Goal: Task Accomplishment & Management: Manage account settings

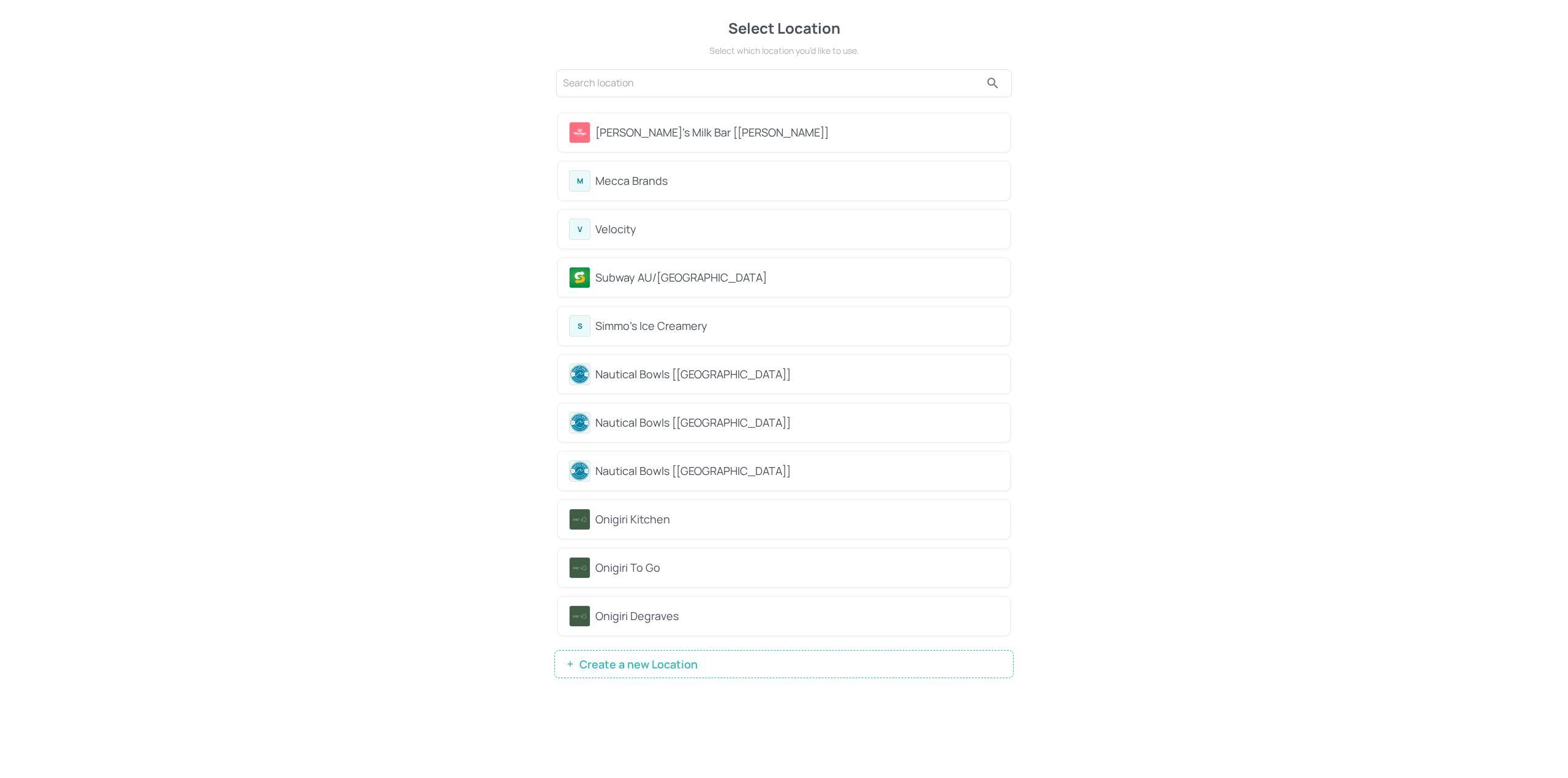
click at [737, 172] on div "M Mecca Brands" at bounding box center [784, 180] width 430 height 21
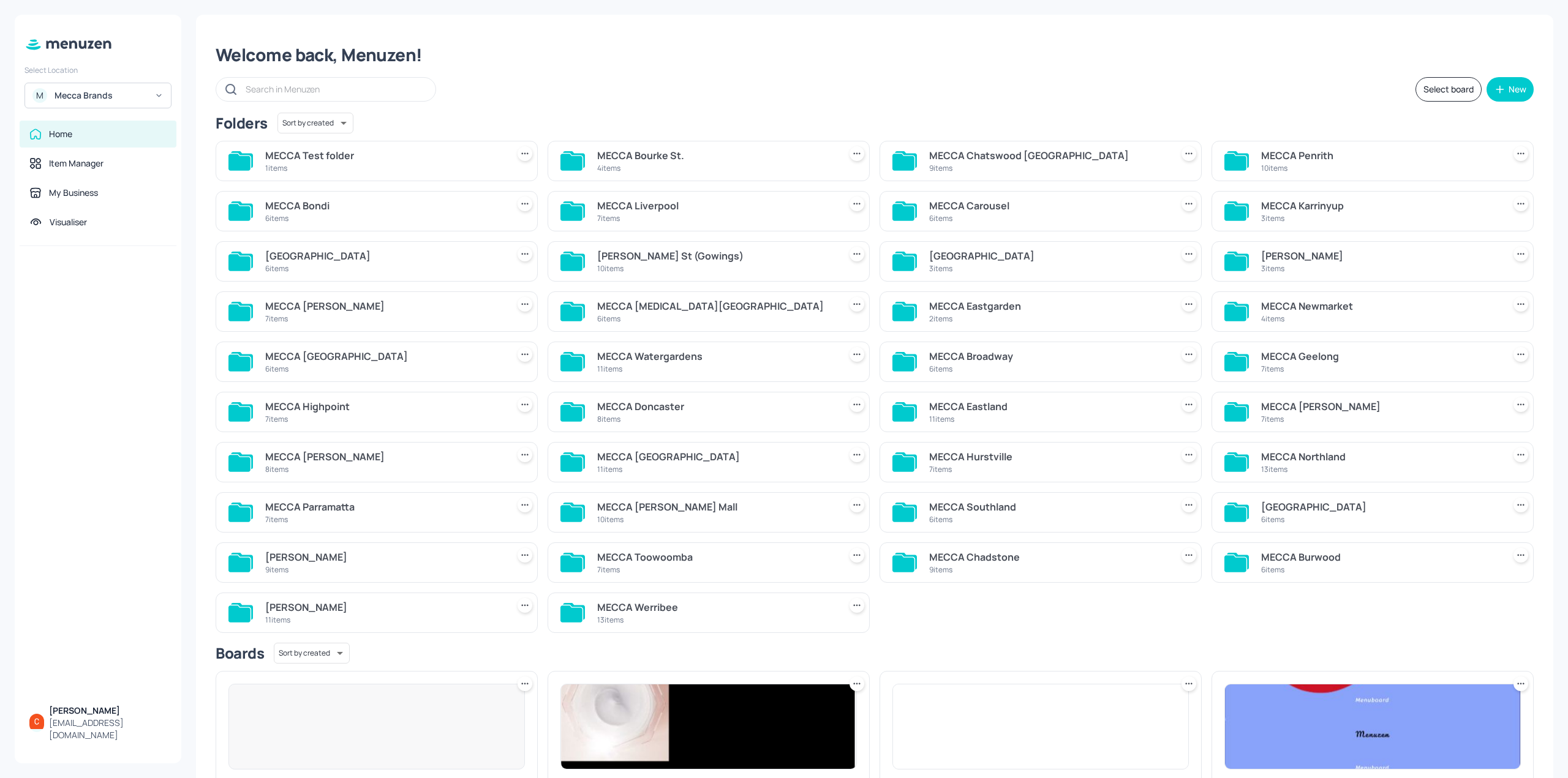
click at [368, 87] on input "text" at bounding box center [334, 88] width 177 height 17
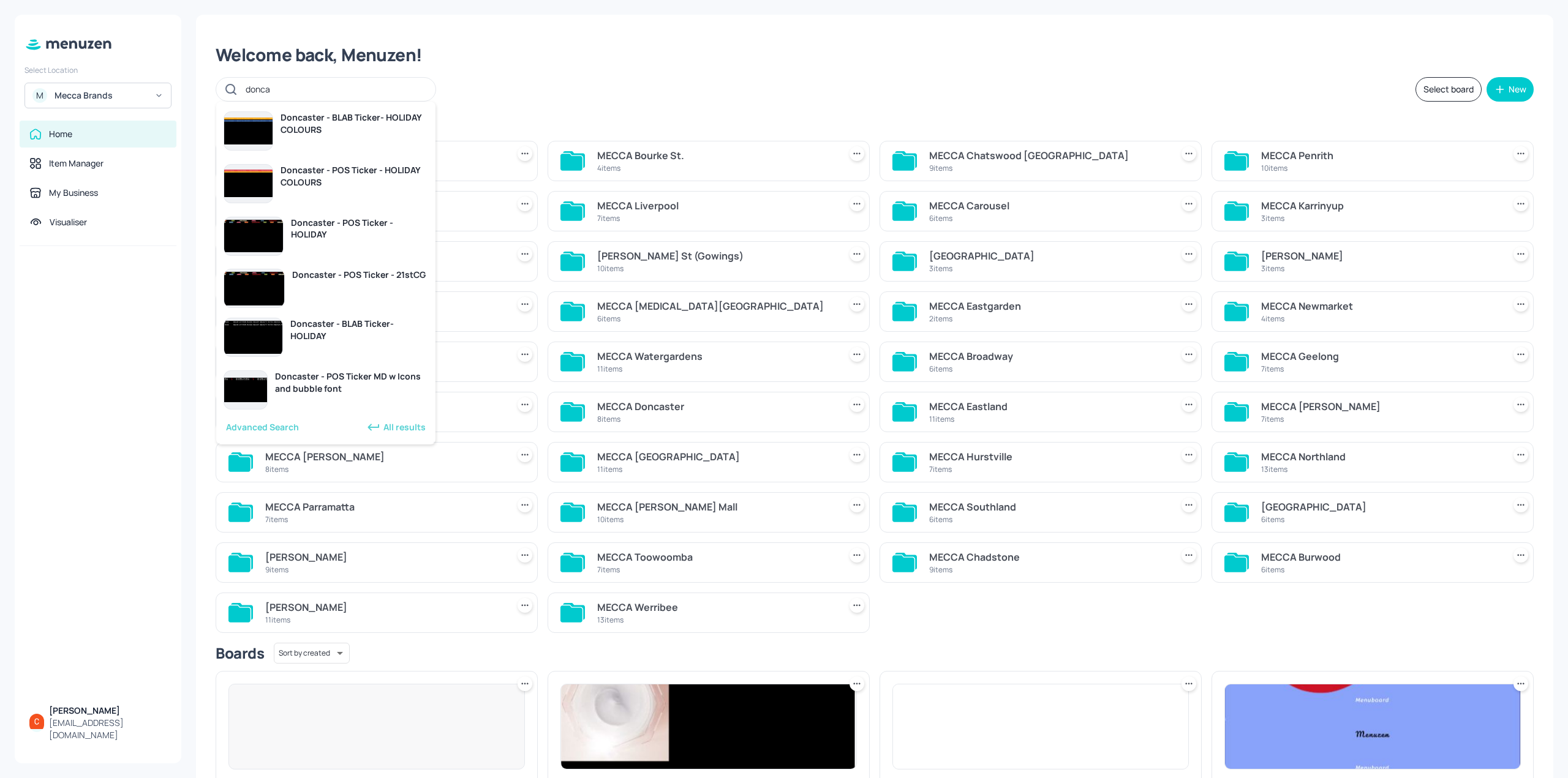
type input "donca"
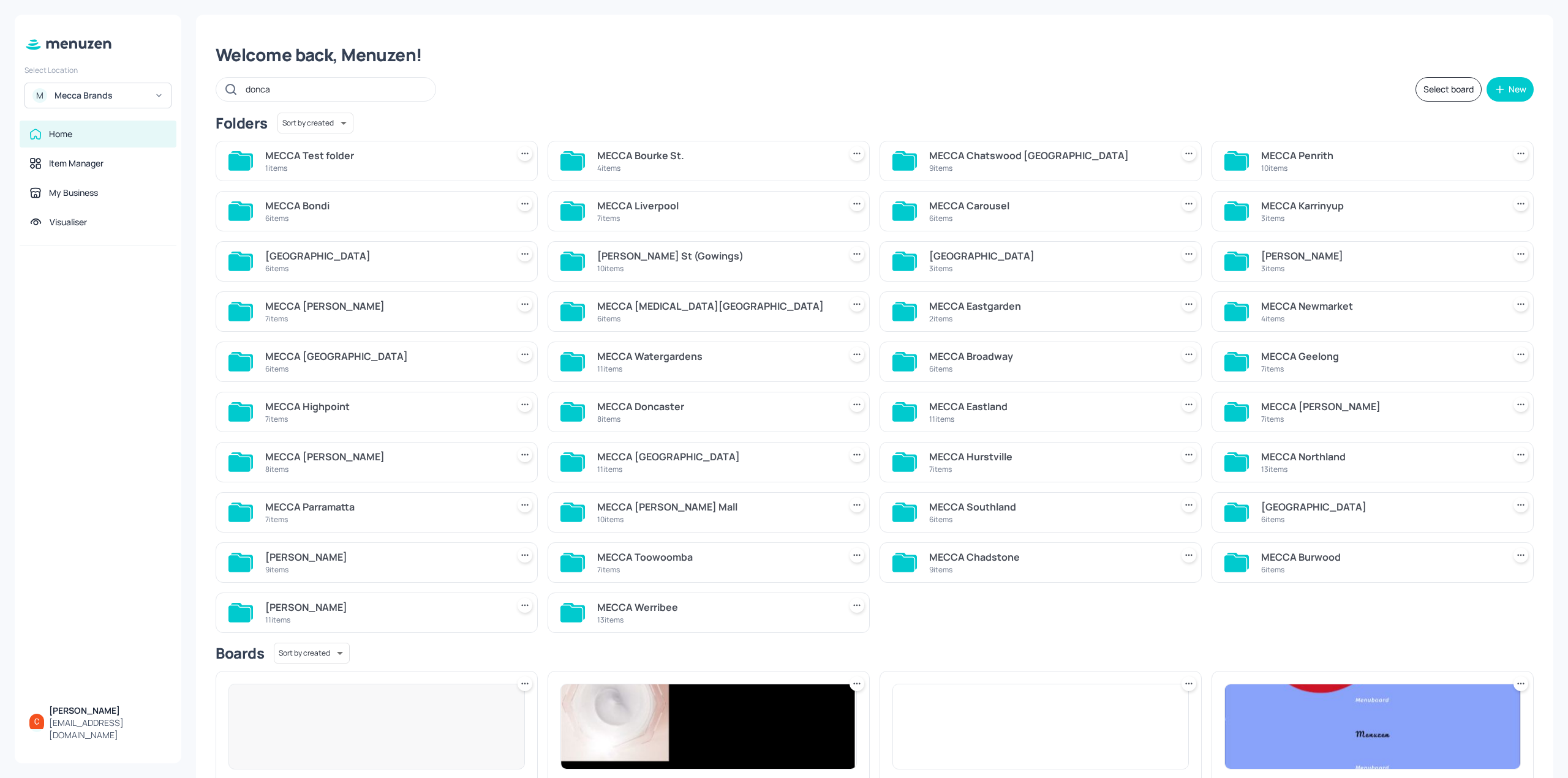
click at [303, 81] on input "donca" at bounding box center [334, 88] width 177 height 17
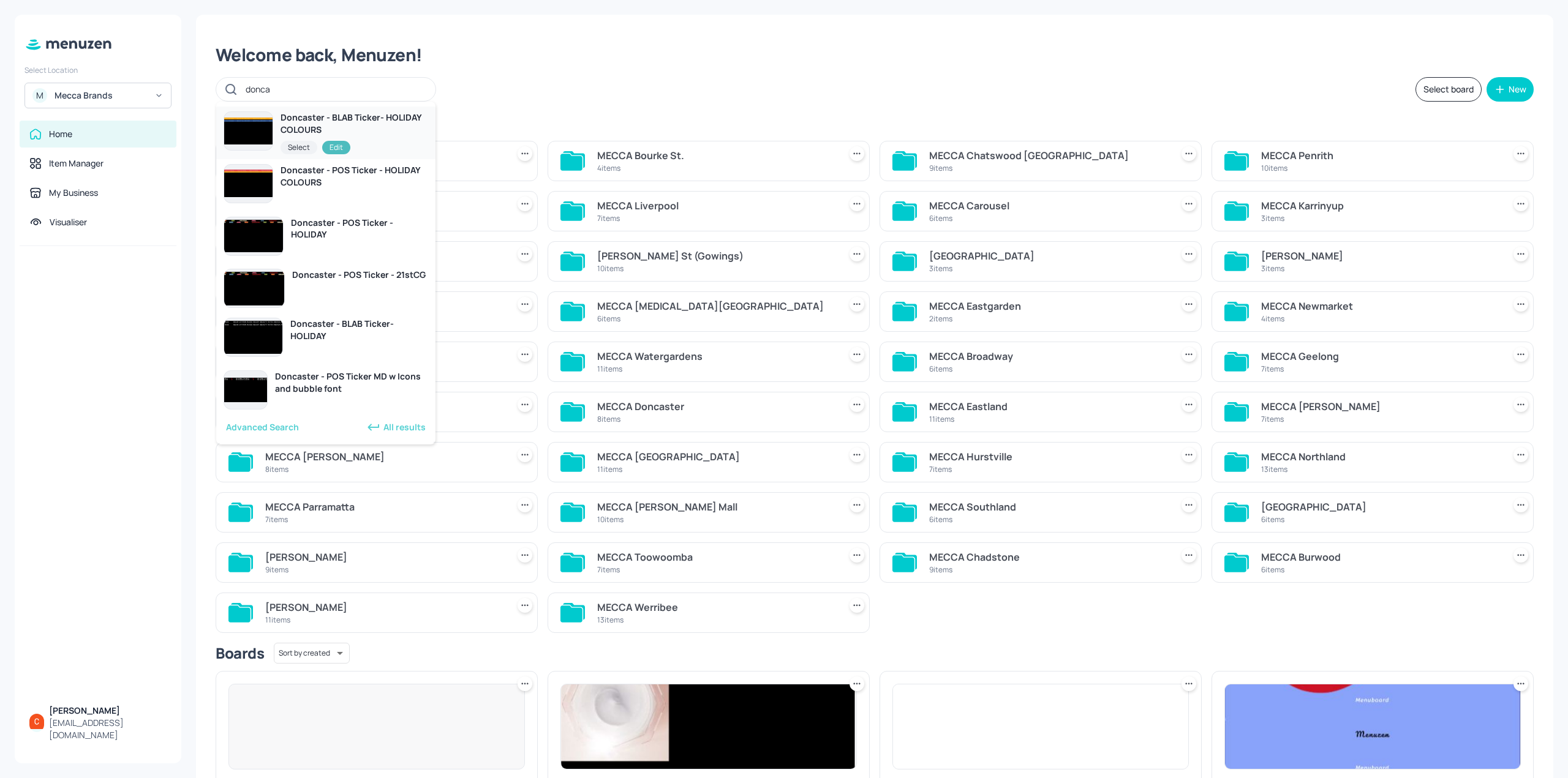
click at [339, 150] on div "Edit" at bounding box center [336, 147] width 28 height 14
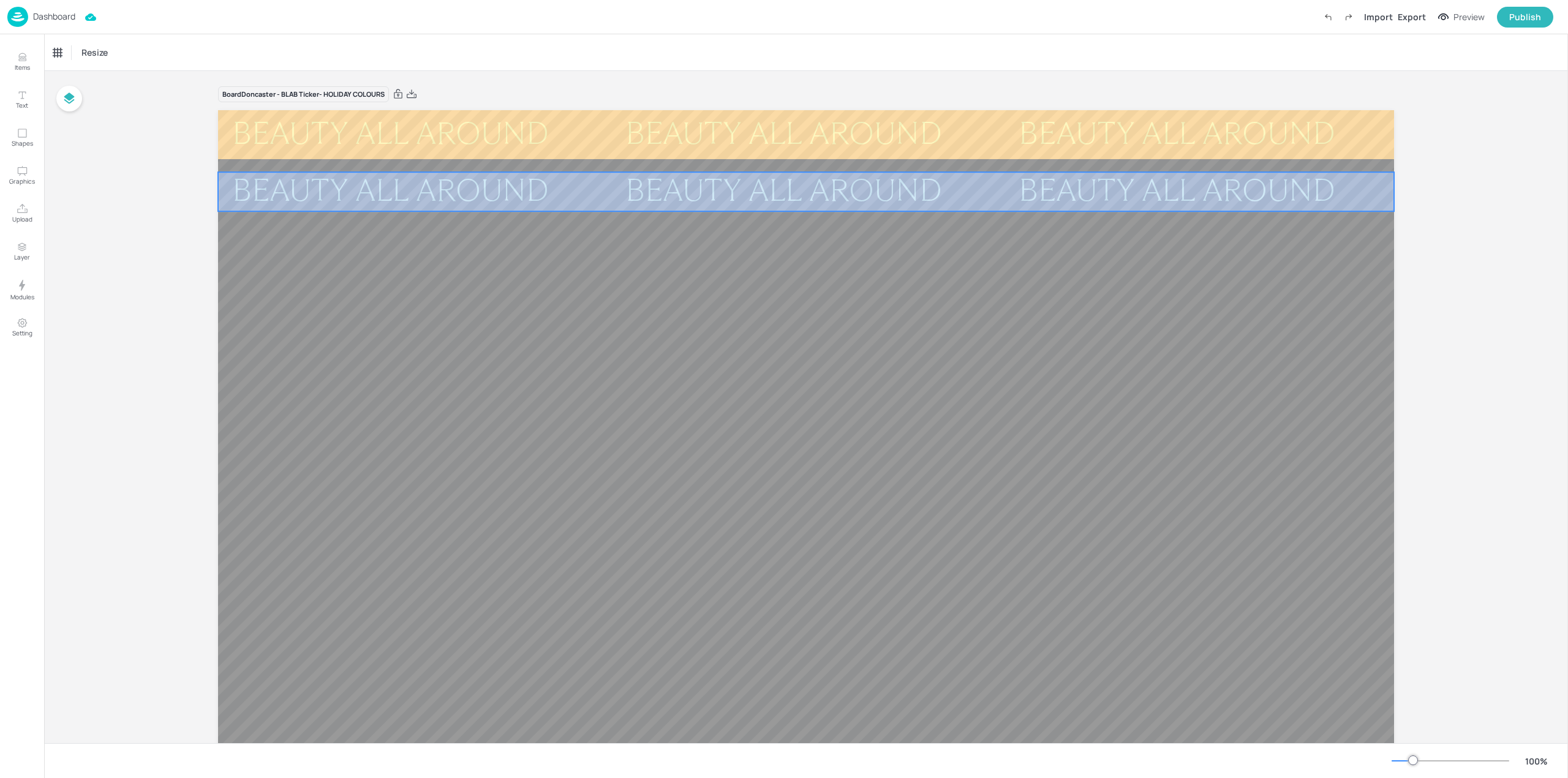
click at [1398, 186] on div "BEAUTY ALL AROUND" at bounding box center [1570, 191] width 345 height 39
click at [23, 10] on img at bounding box center [17, 17] width 21 height 20
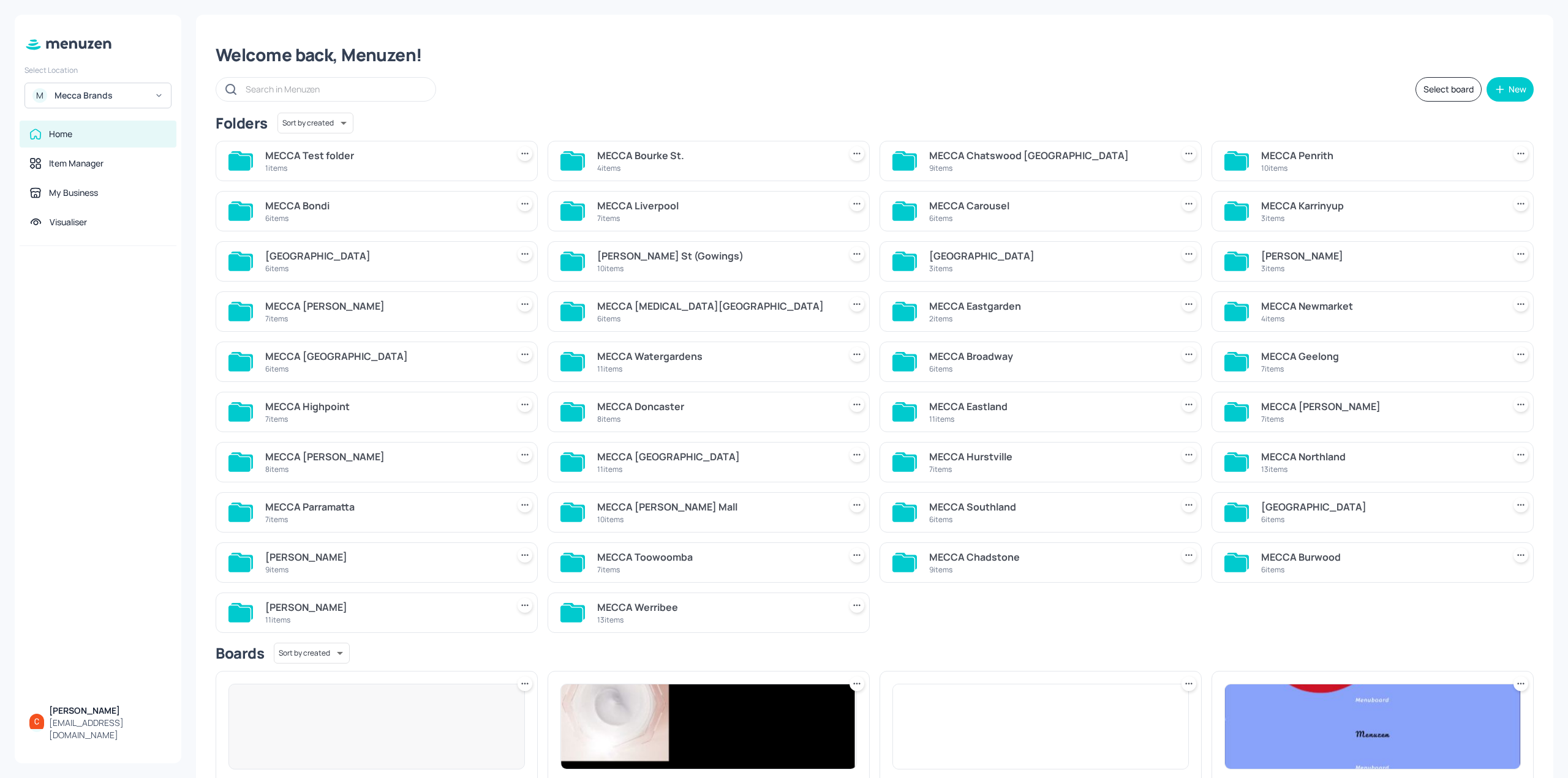
click at [400, 88] on input "text" at bounding box center [334, 88] width 177 height 17
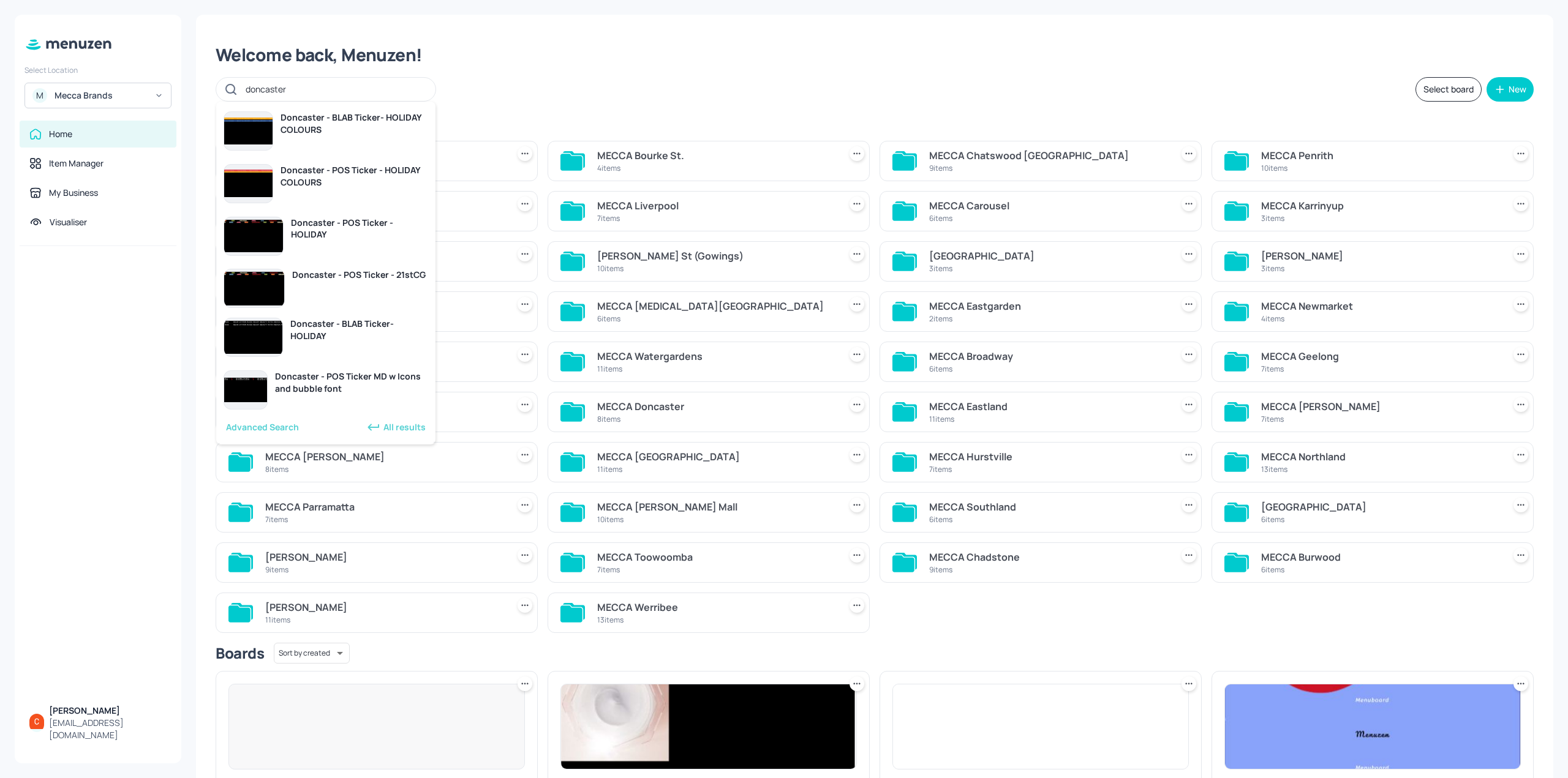
type input "doncaster"
click at [1406, 52] on div "Welcome back, Menuzen!" at bounding box center [875, 55] width 1318 height 22
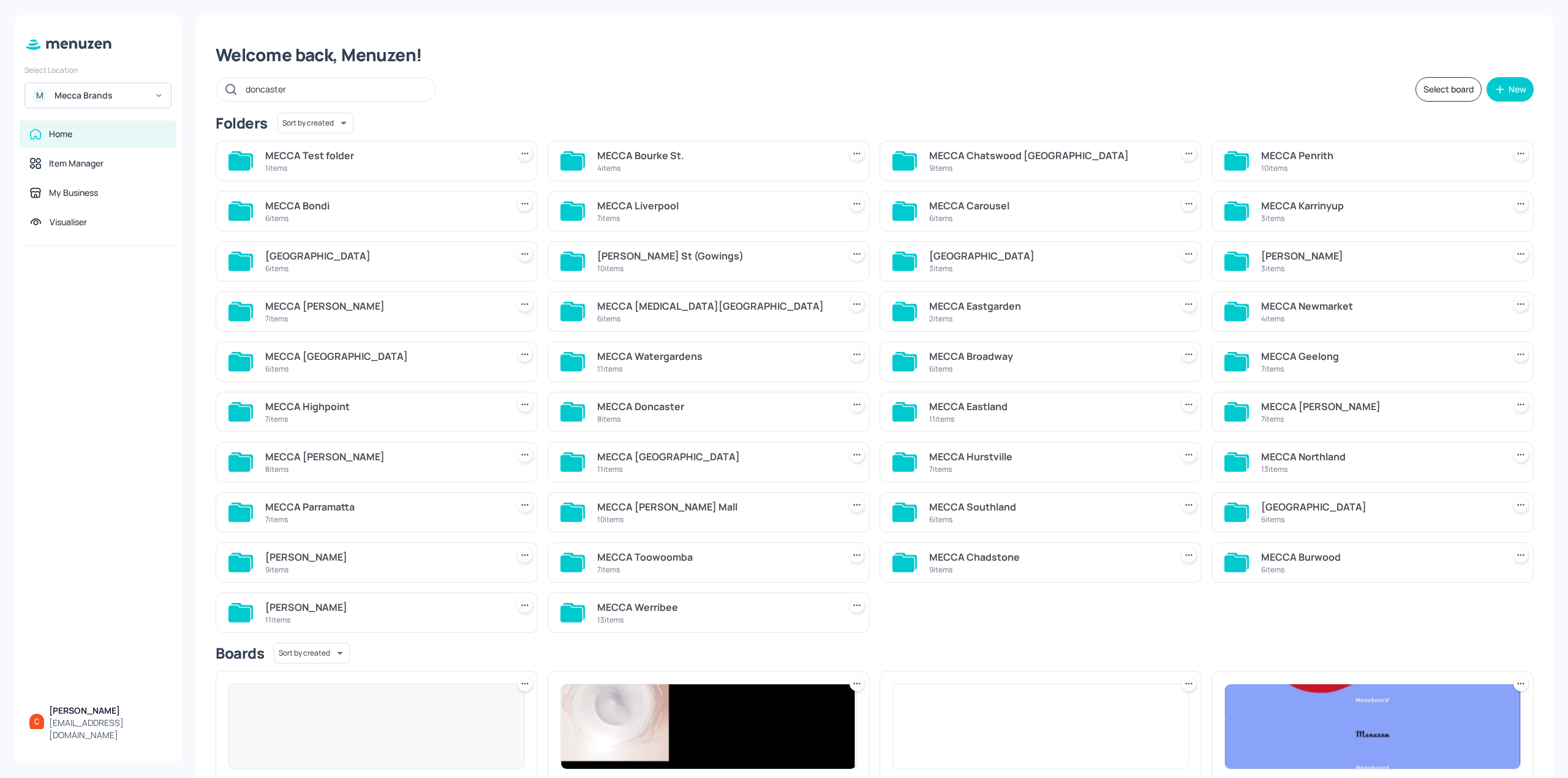
click at [713, 400] on div "MECCA Doncaster" at bounding box center [716, 407] width 238 height 15
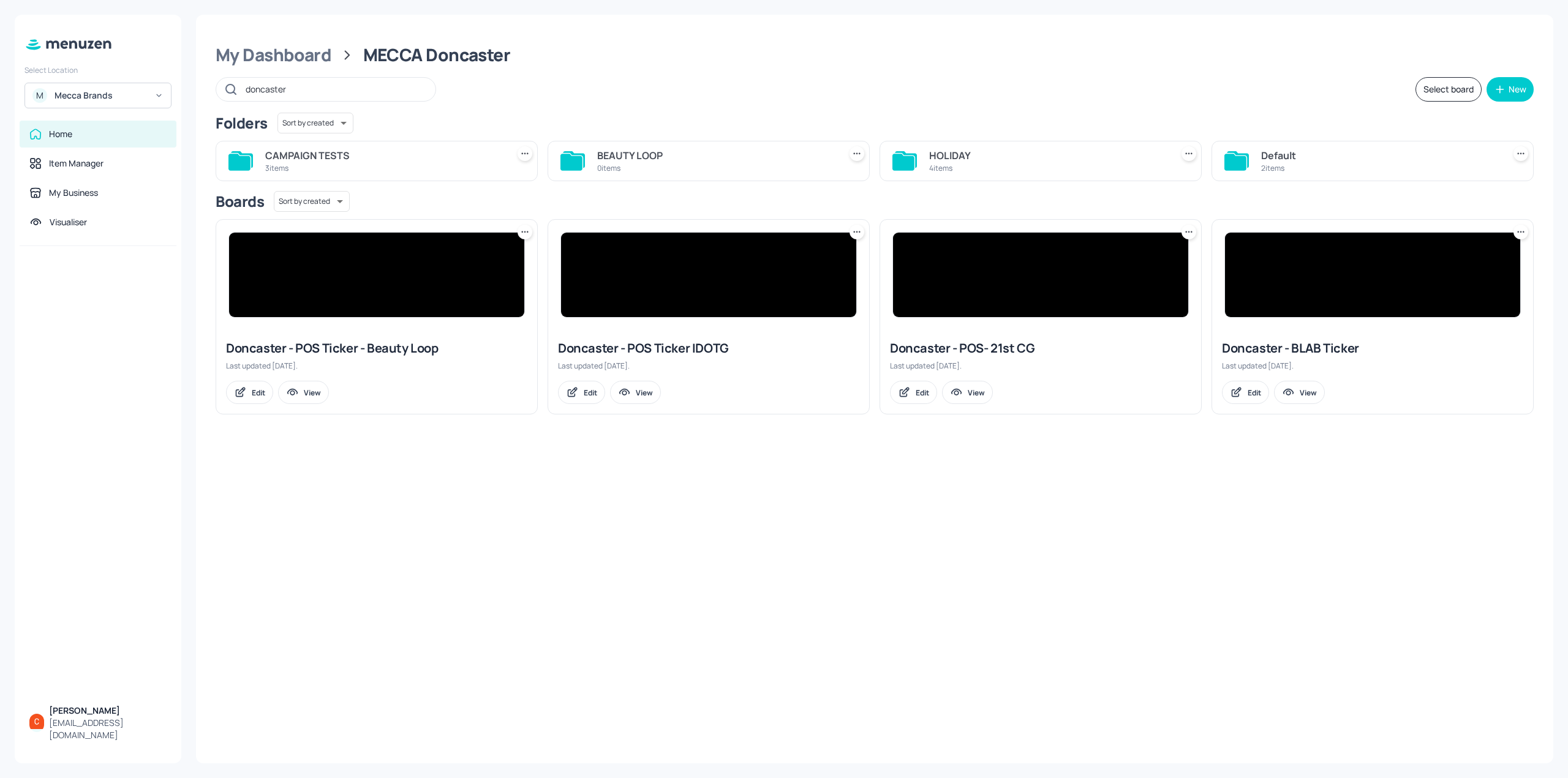
click at [1378, 308] on img at bounding box center [1372, 275] width 295 height 85
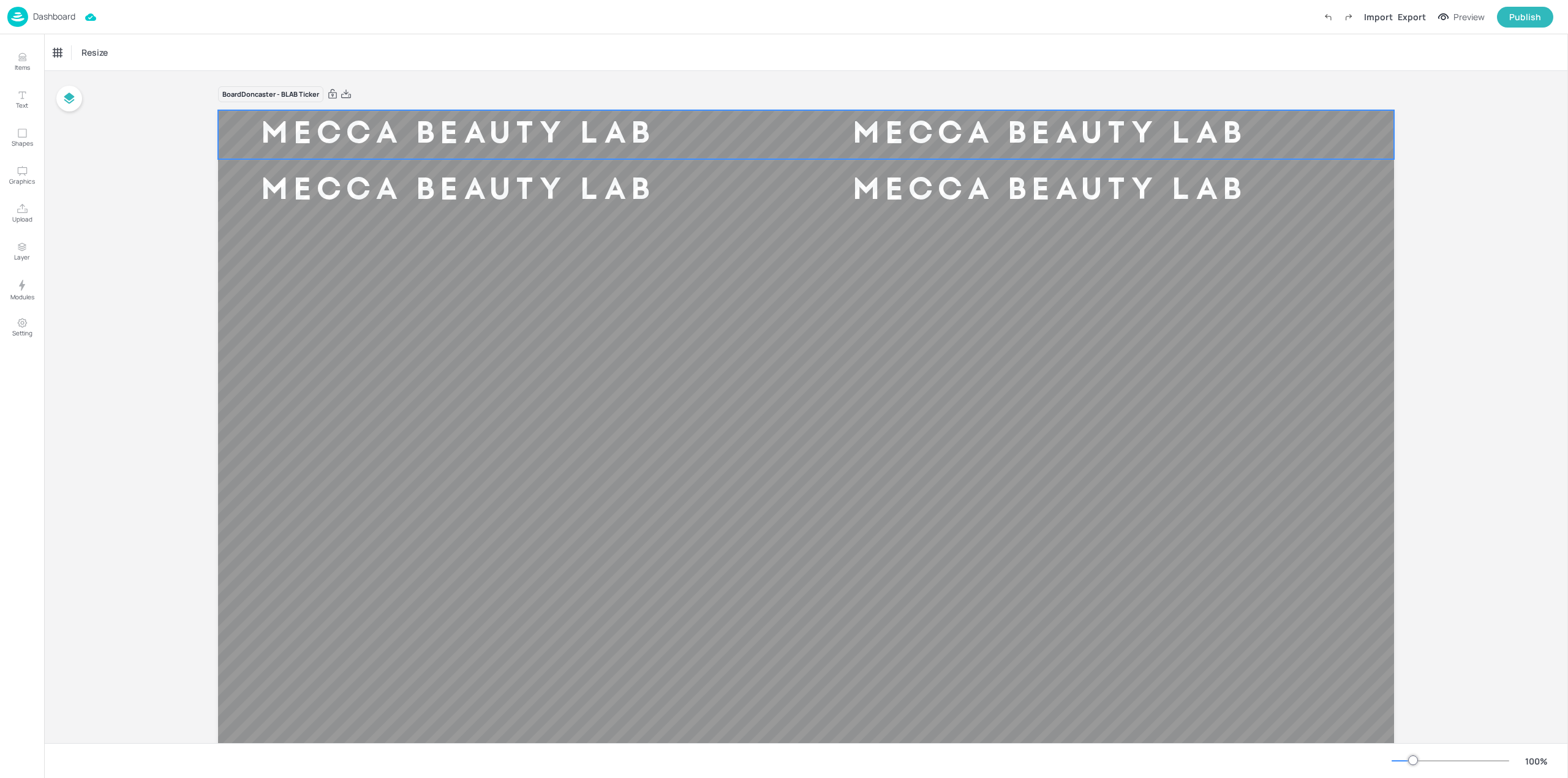
click at [987, 125] on div "MECCA BEAUTY LAB" at bounding box center [1050, 134] width 480 height 39
click at [983, 177] on div "MECCA BEAUTY LAB" at bounding box center [1050, 191] width 480 height 39
click at [994, 127] on div "MECCA BEAUTY LAB" at bounding box center [1050, 134] width 480 height 39
click at [1002, 201] on div "MECCA BEAUTY LAB" at bounding box center [1050, 191] width 480 height 39
click at [21, 14] on img at bounding box center [17, 17] width 21 height 20
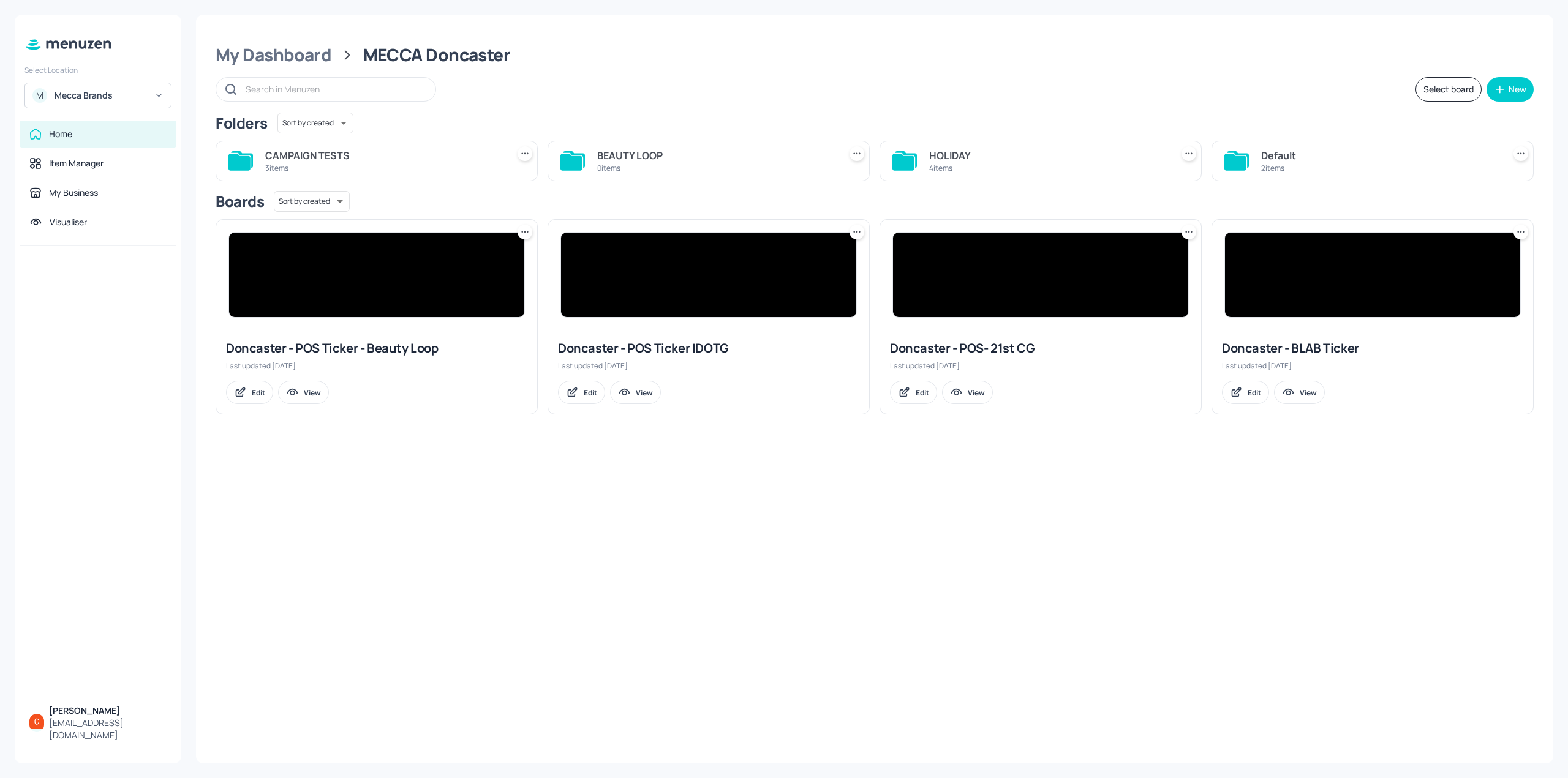
click at [446, 303] on img at bounding box center [376, 275] width 295 height 85
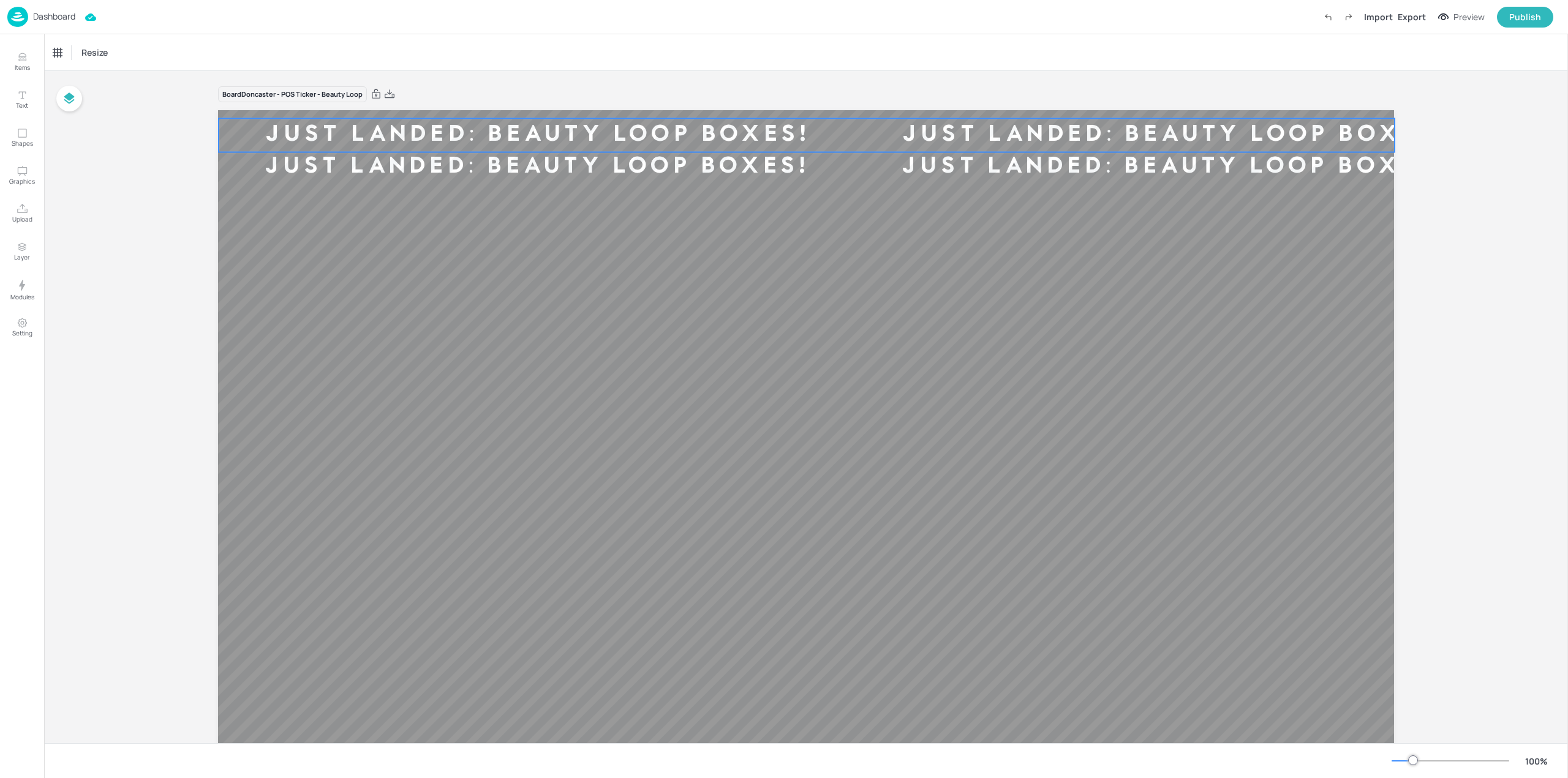
click at [510, 138] on div "JUST LANDED: BEAUTY LOOP BOXES!" at bounding box center [537, 135] width 637 height 30
click at [28, 18] on img at bounding box center [17, 17] width 21 height 20
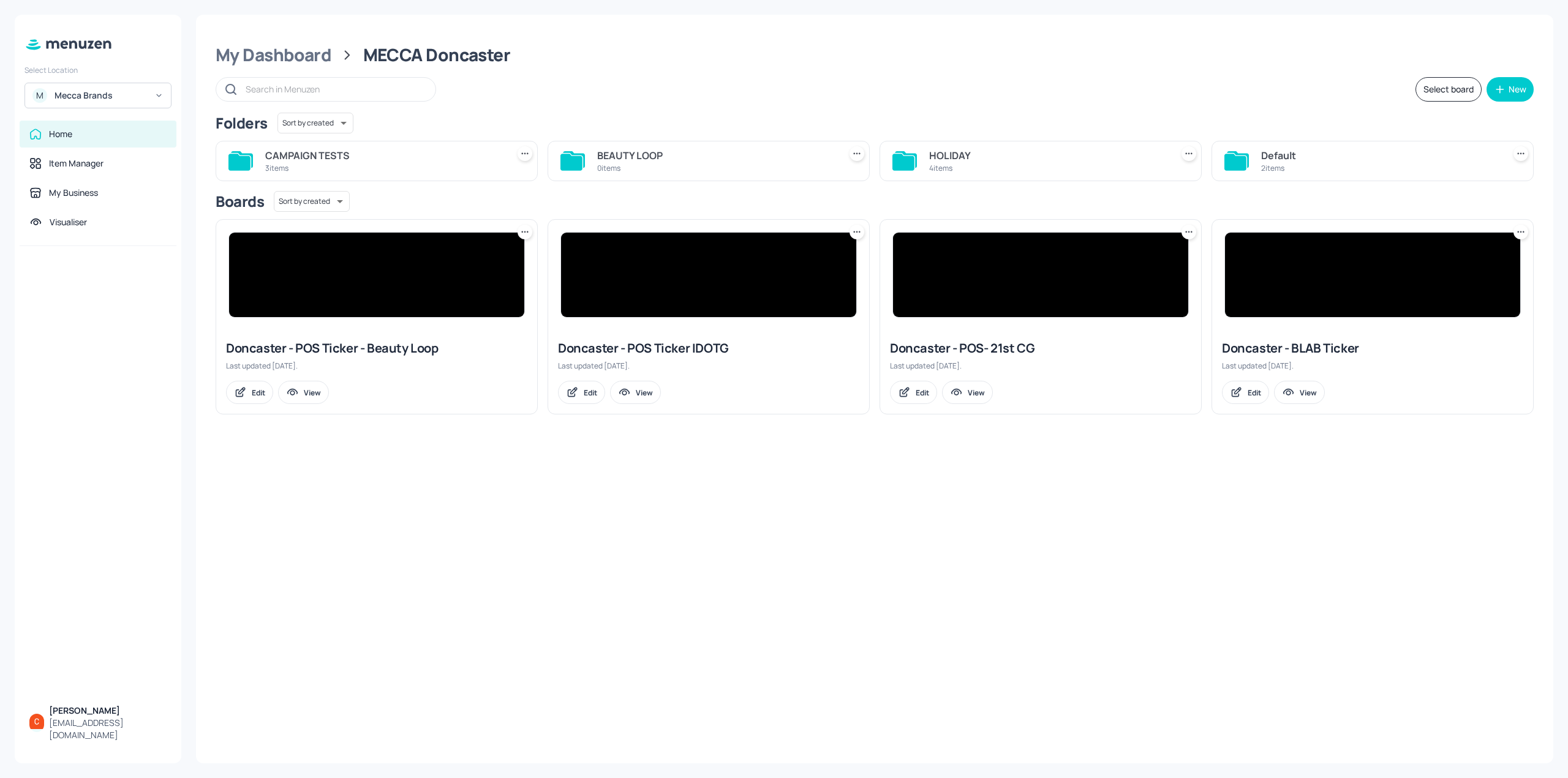
click at [1301, 286] on img at bounding box center [1372, 275] width 295 height 85
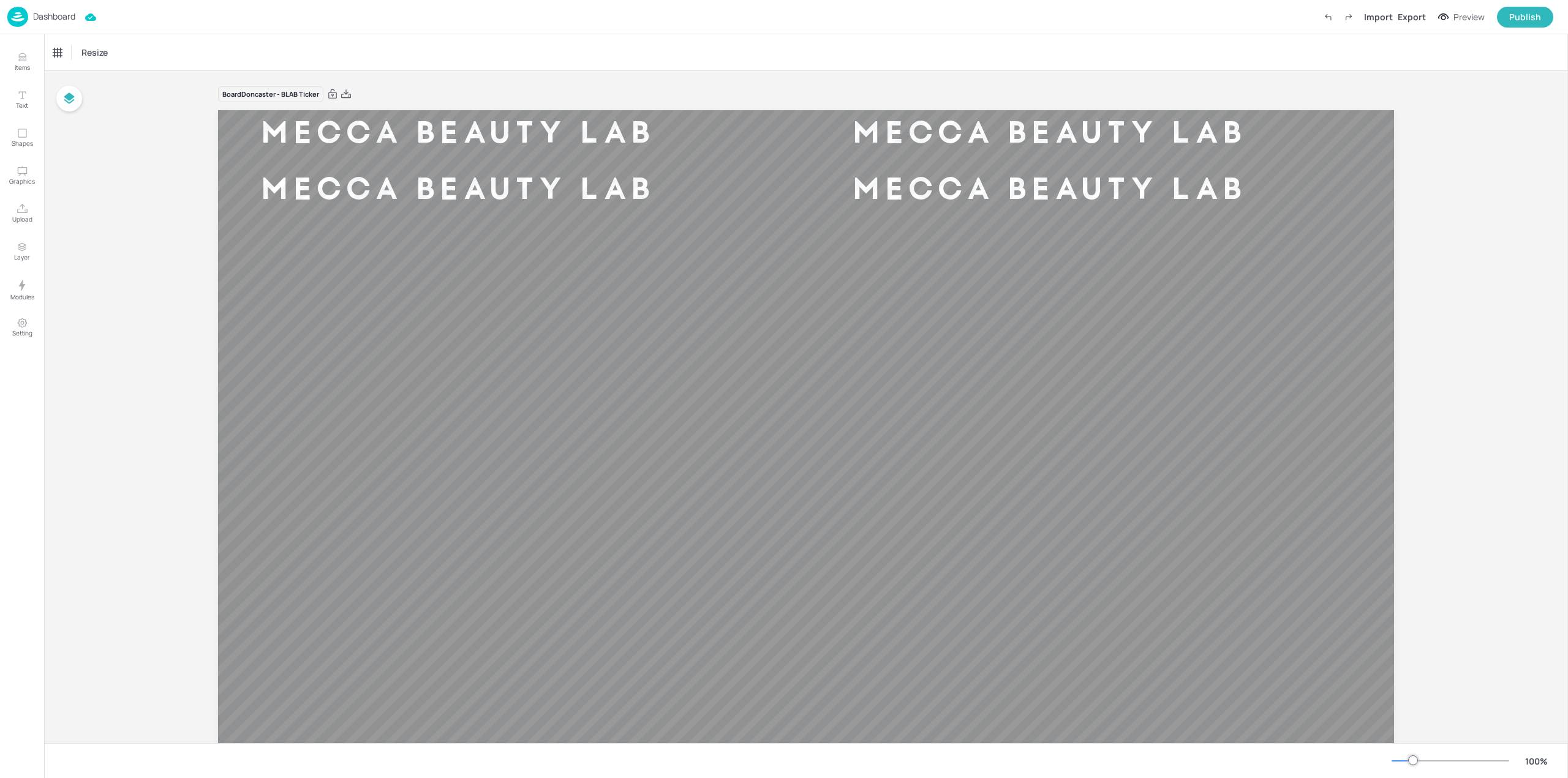
click at [12, 2] on div "Dashboard Import Export Preview Publish" at bounding box center [780, 17] width 1546 height 34
click at [16, 10] on img at bounding box center [17, 17] width 21 height 20
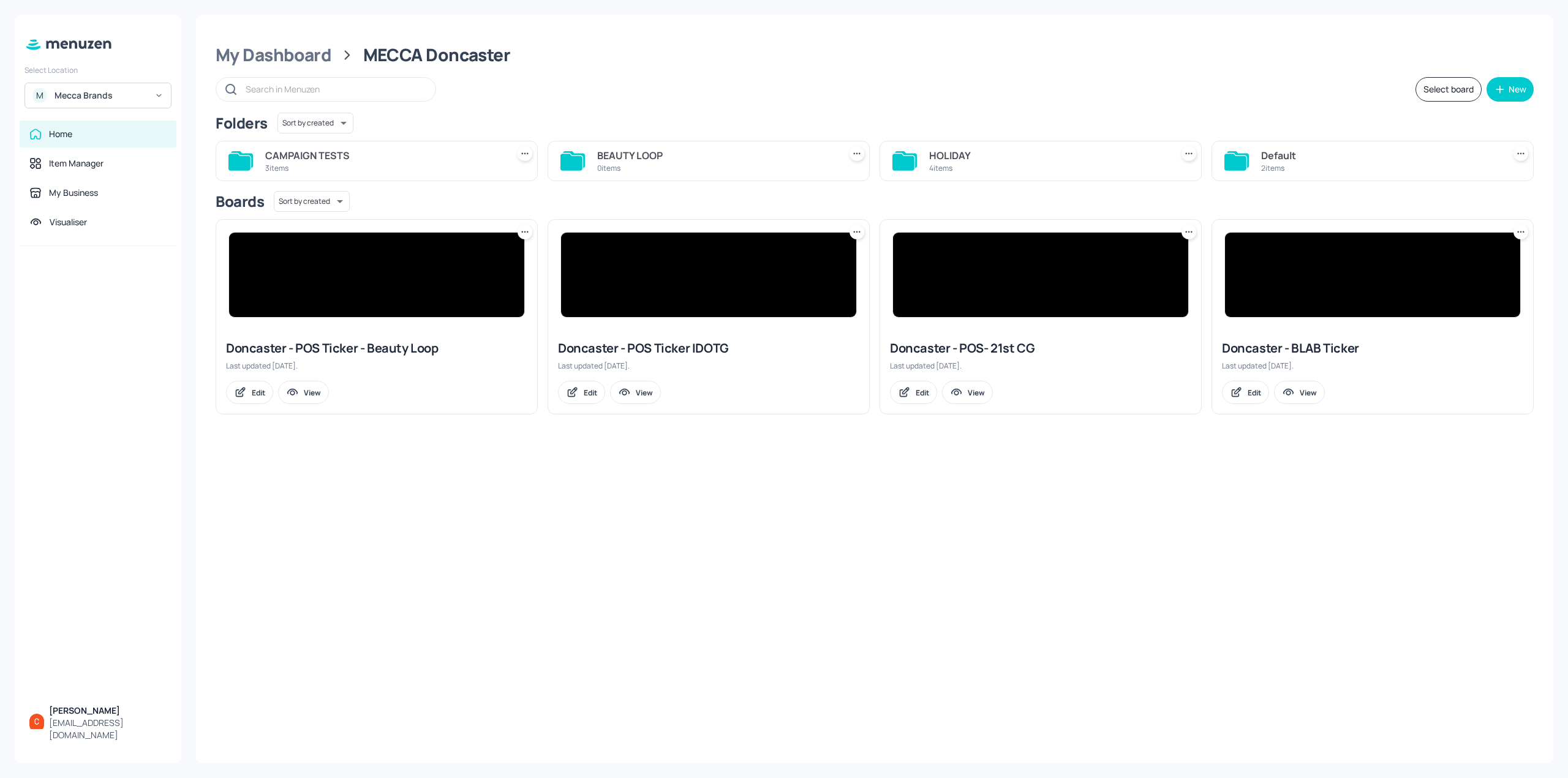
click at [980, 156] on div "HOLIDAY" at bounding box center [1048, 155] width 238 height 15
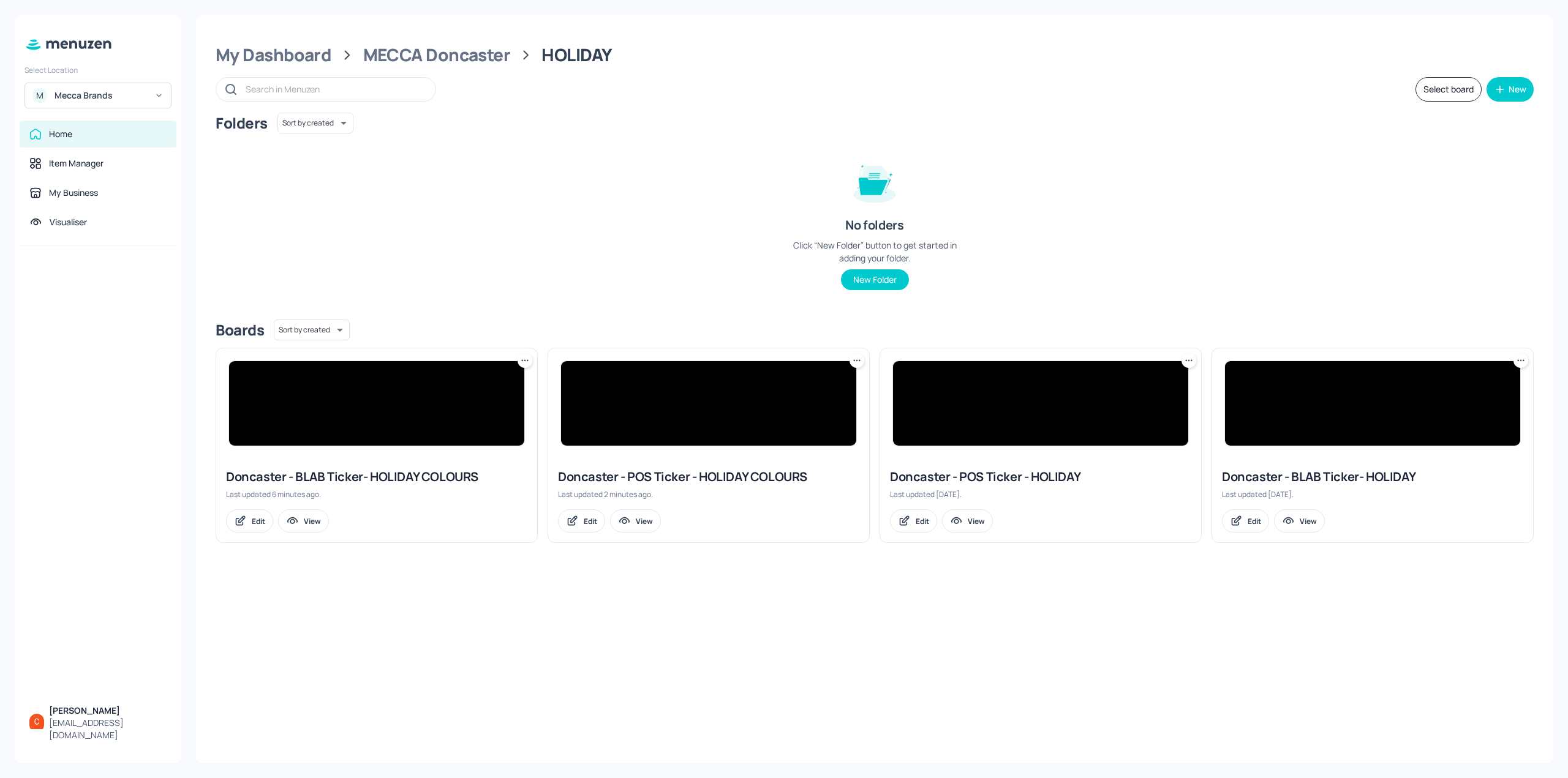
click at [470, 413] on img at bounding box center [376, 403] width 295 height 85
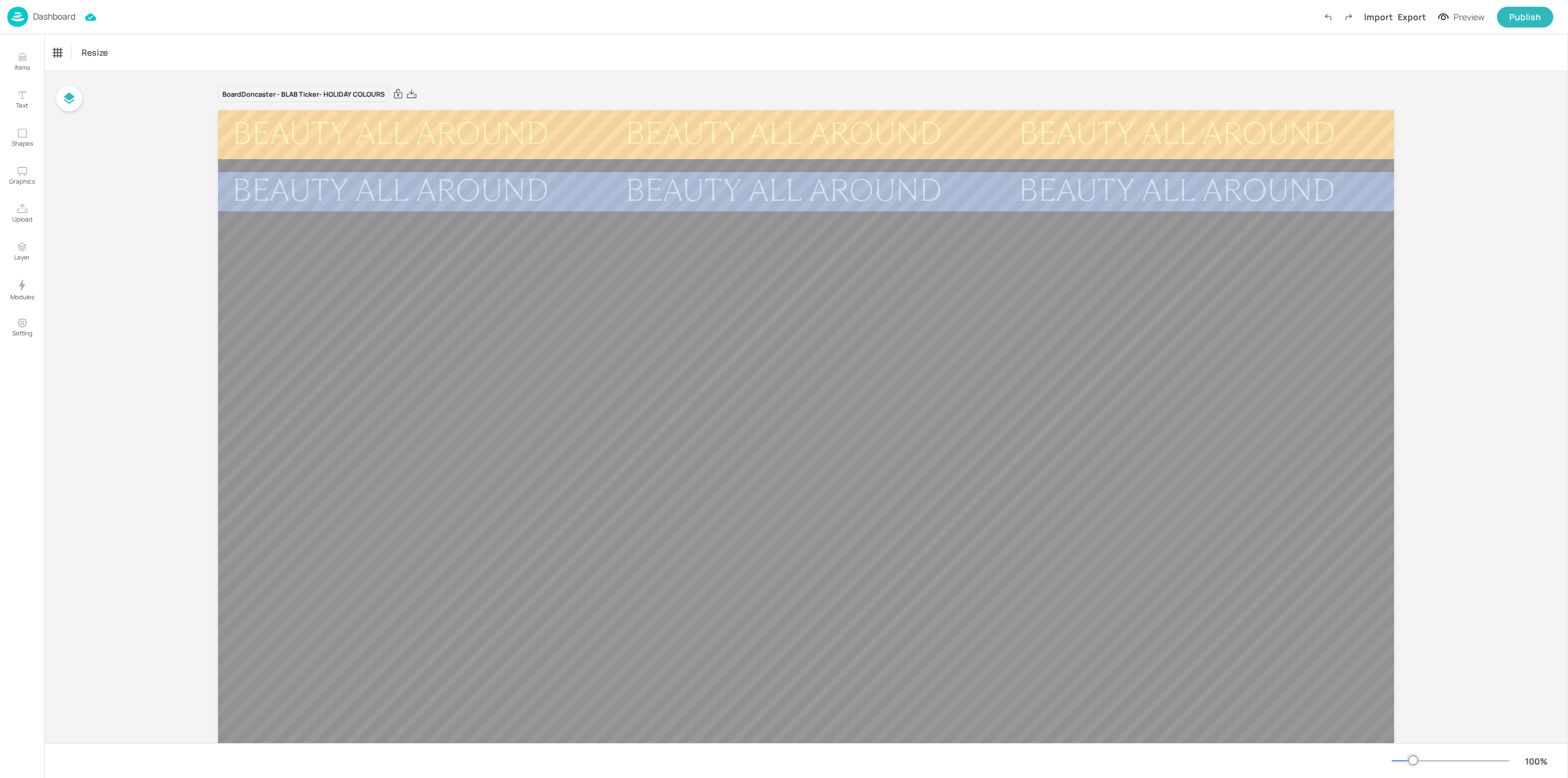
click at [16, 9] on img at bounding box center [17, 17] width 21 height 20
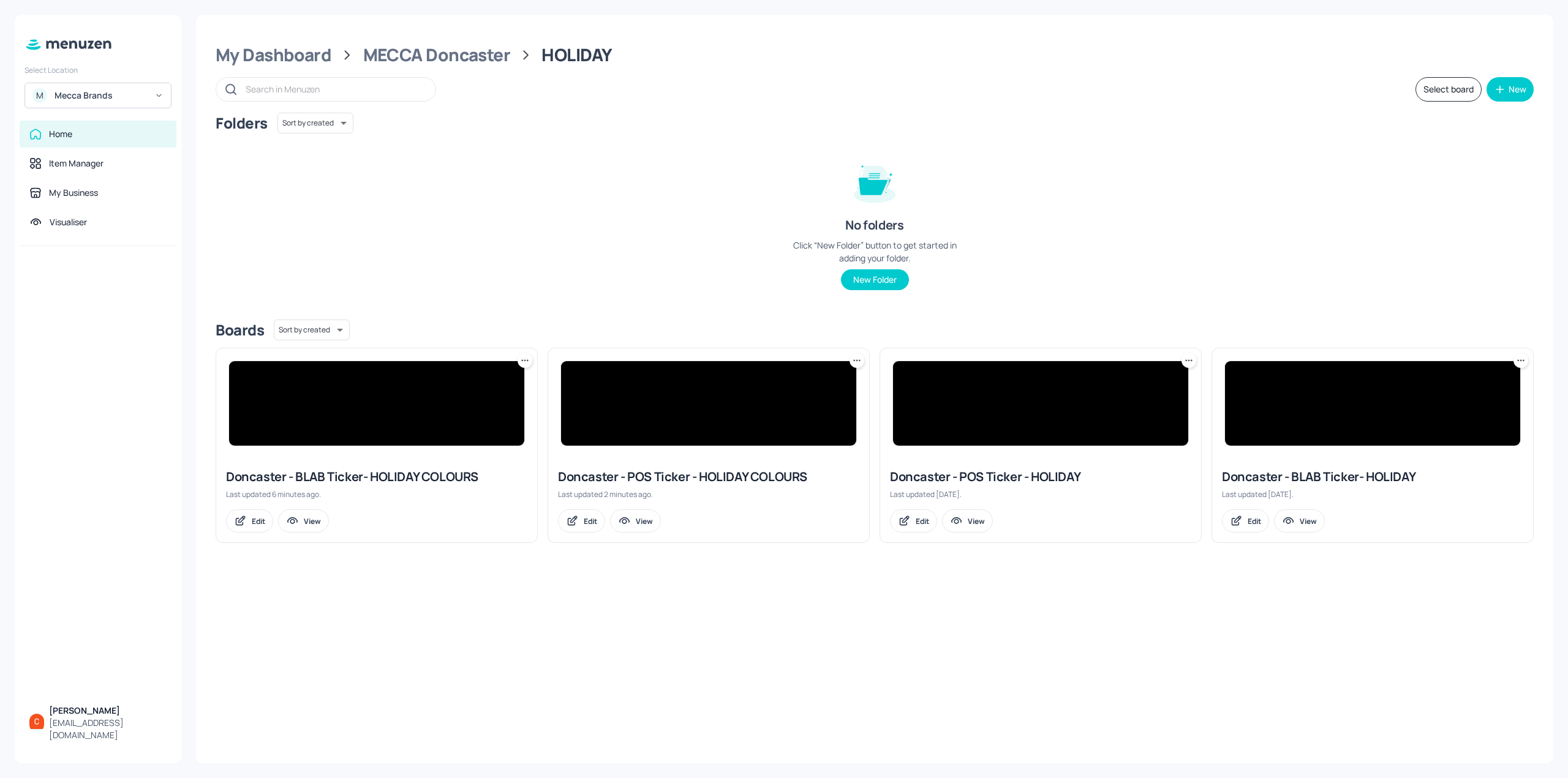
click at [775, 385] on img at bounding box center [709, 403] width 295 height 85
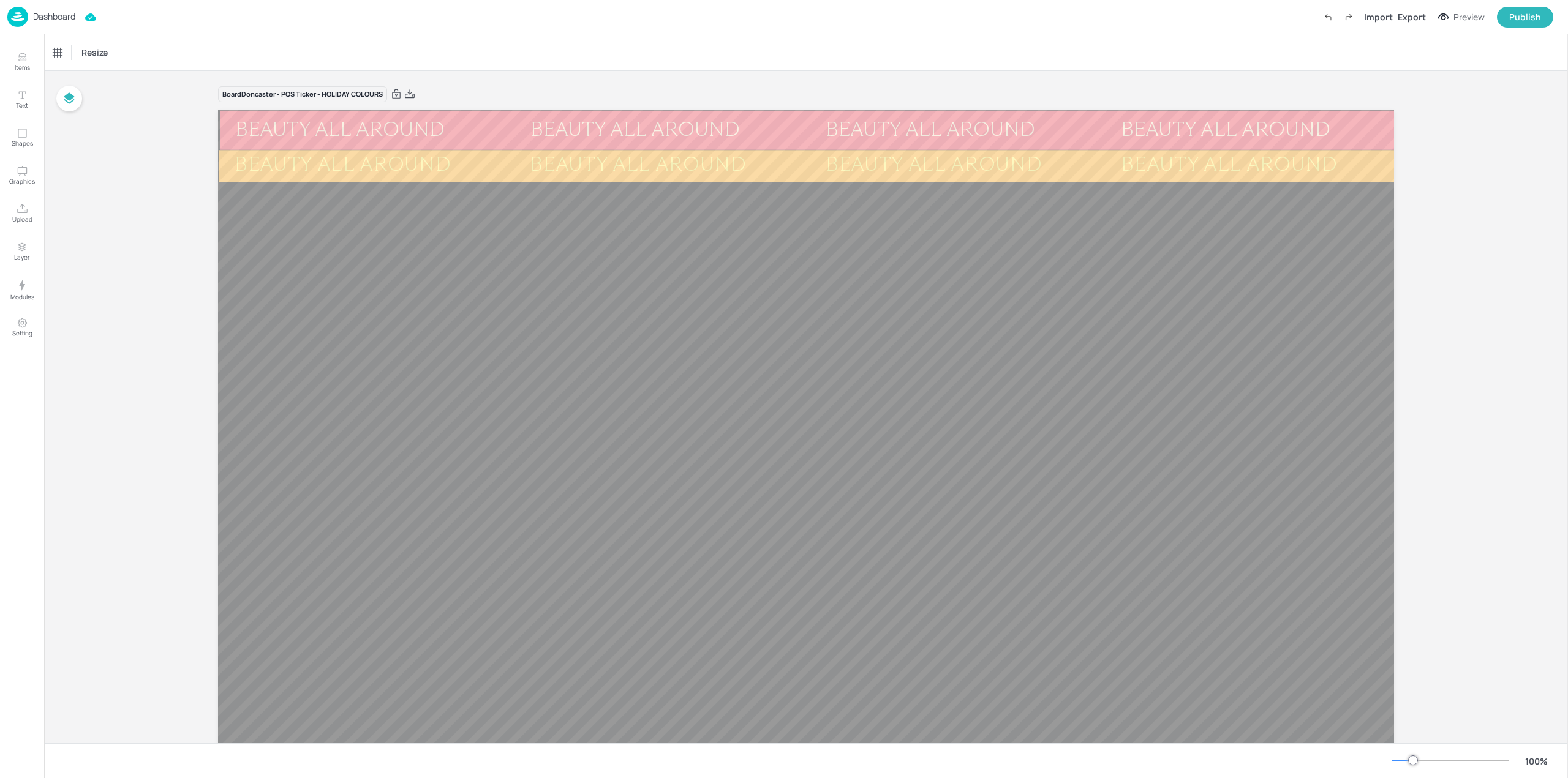
click at [16, 18] on img at bounding box center [17, 17] width 21 height 20
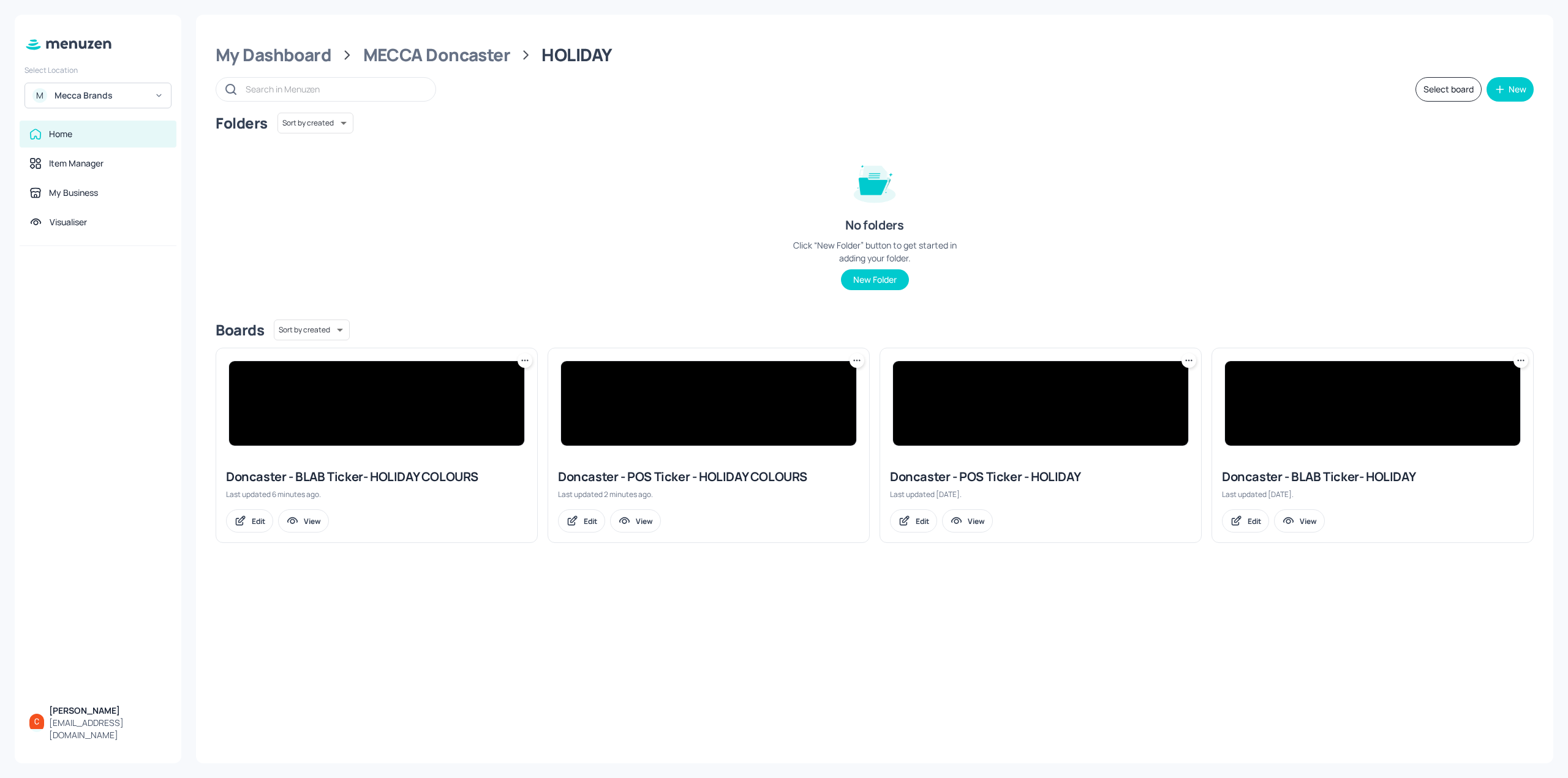
click at [1116, 407] on img at bounding box center [1040, 403] width 295 height 85
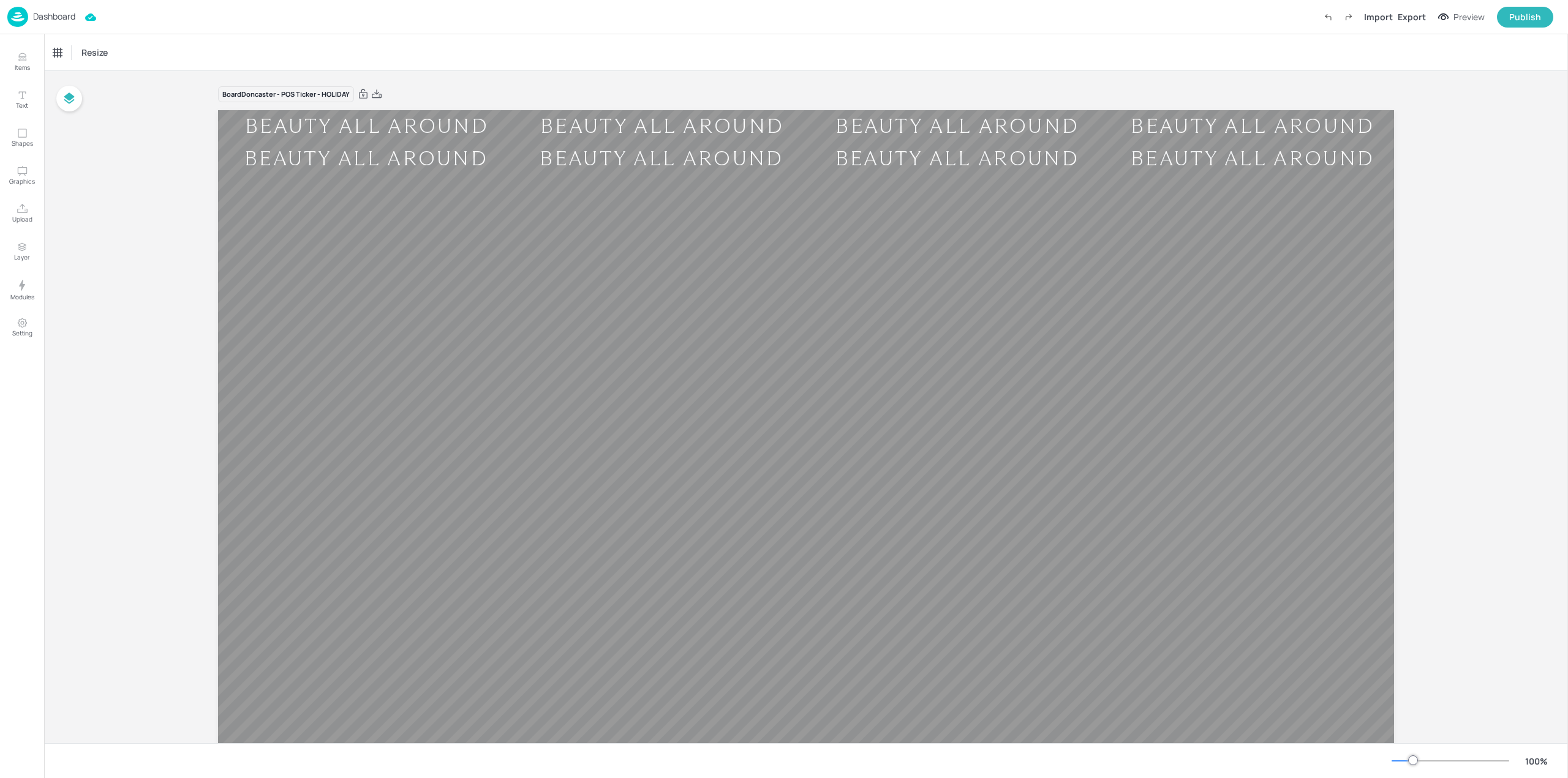
click at [26, 22] on img at bounding box center [17, 17] width 21 height 20
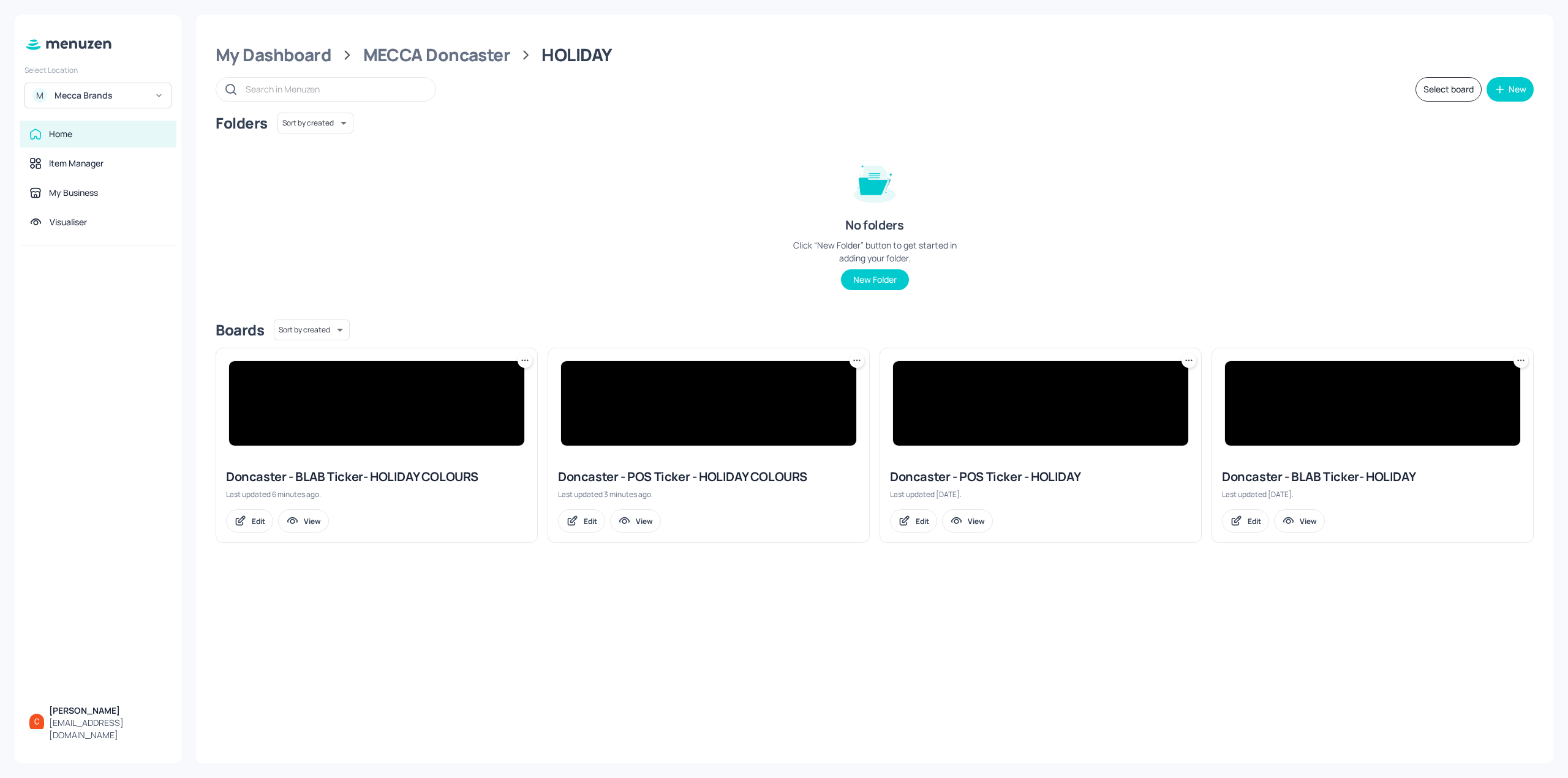
click at [369, 389] on img at bounding box center [376, 403] width 295 height 85
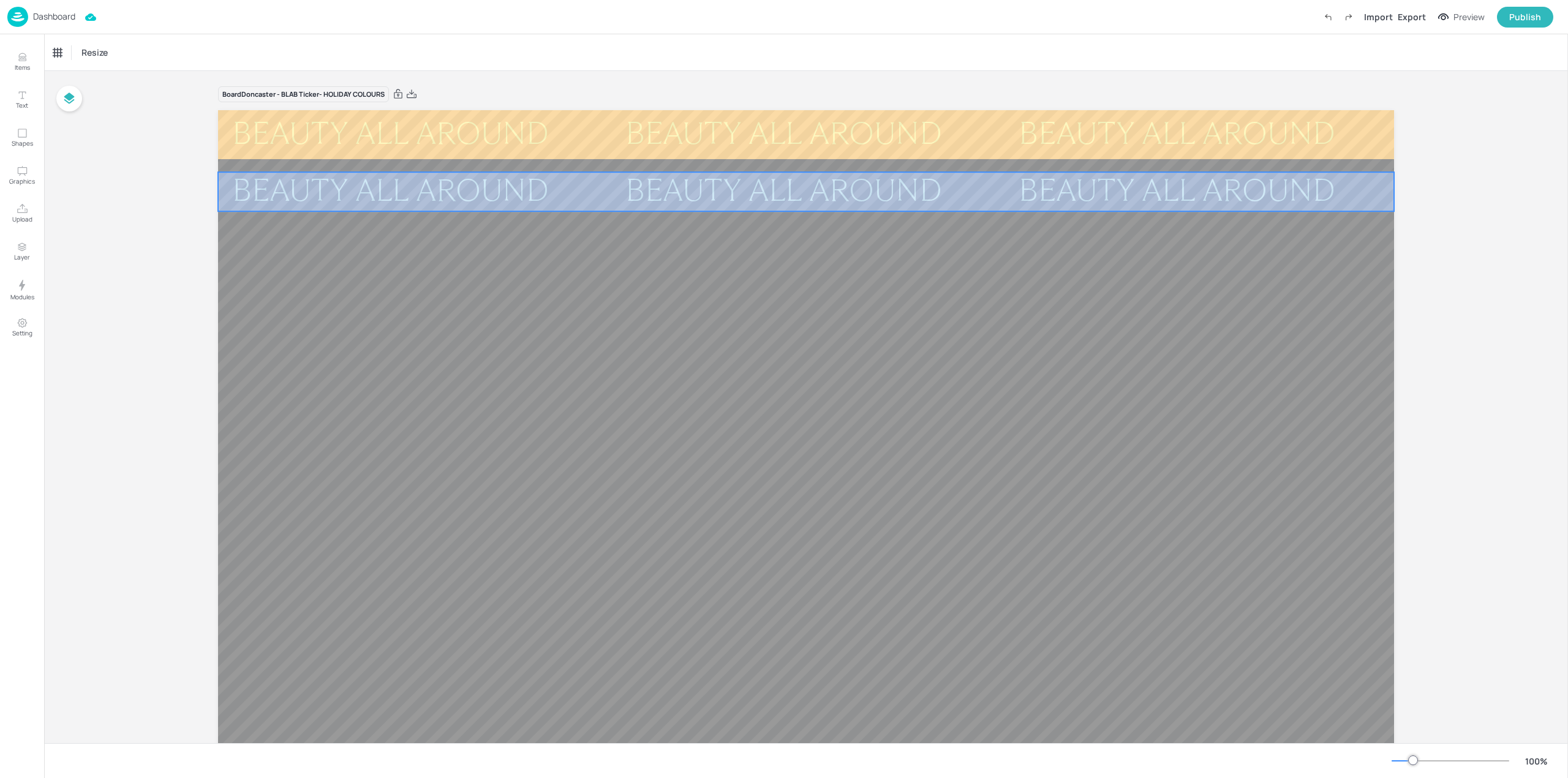
click at [1398, 184] on div "BEAUTY ALL AROUND" at bounding box center [1570, 191] width 345 height 39
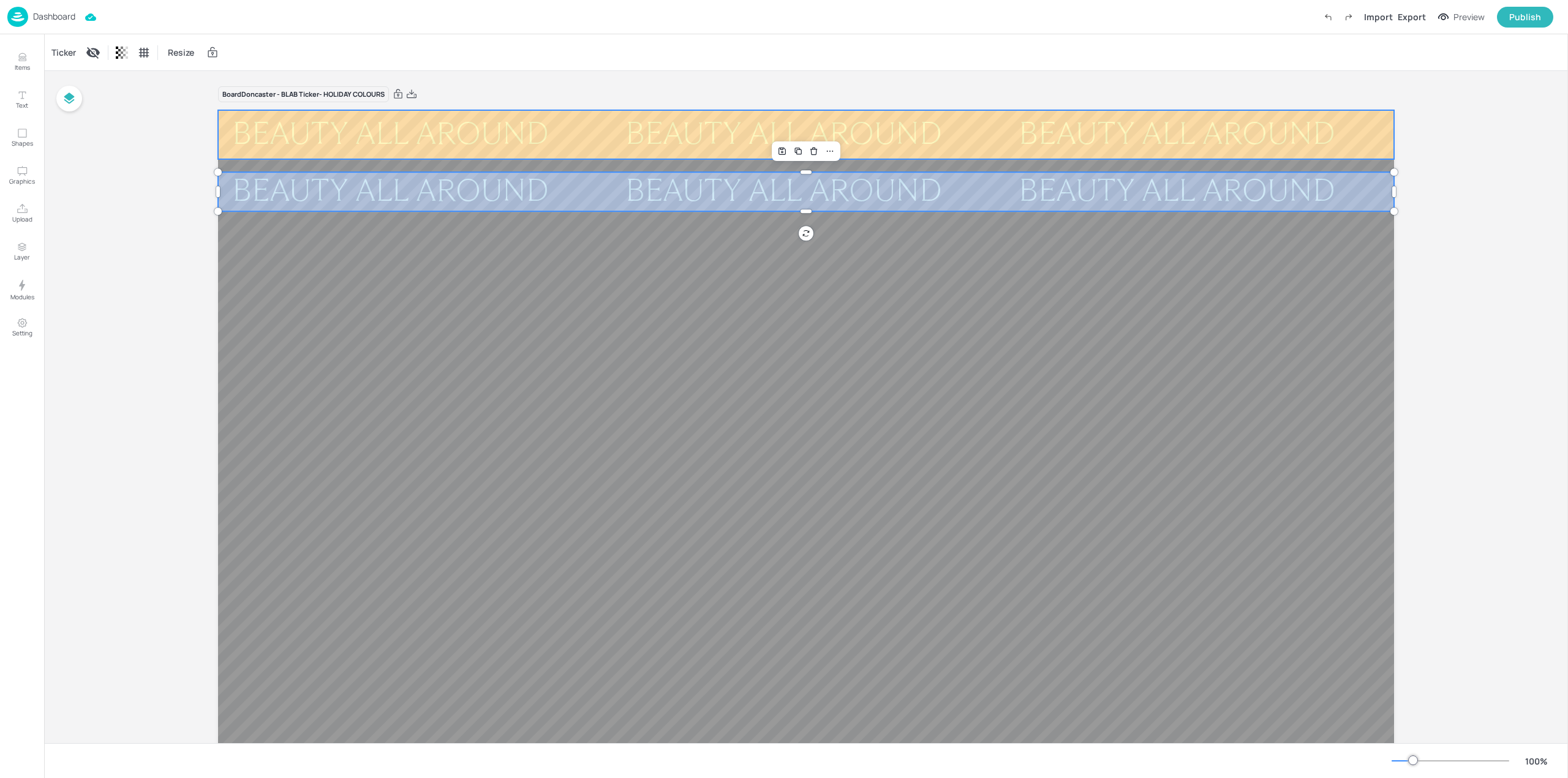
click at [65, 53] on div "Ticker" at bounding box center [63, 52] width 29 height 19
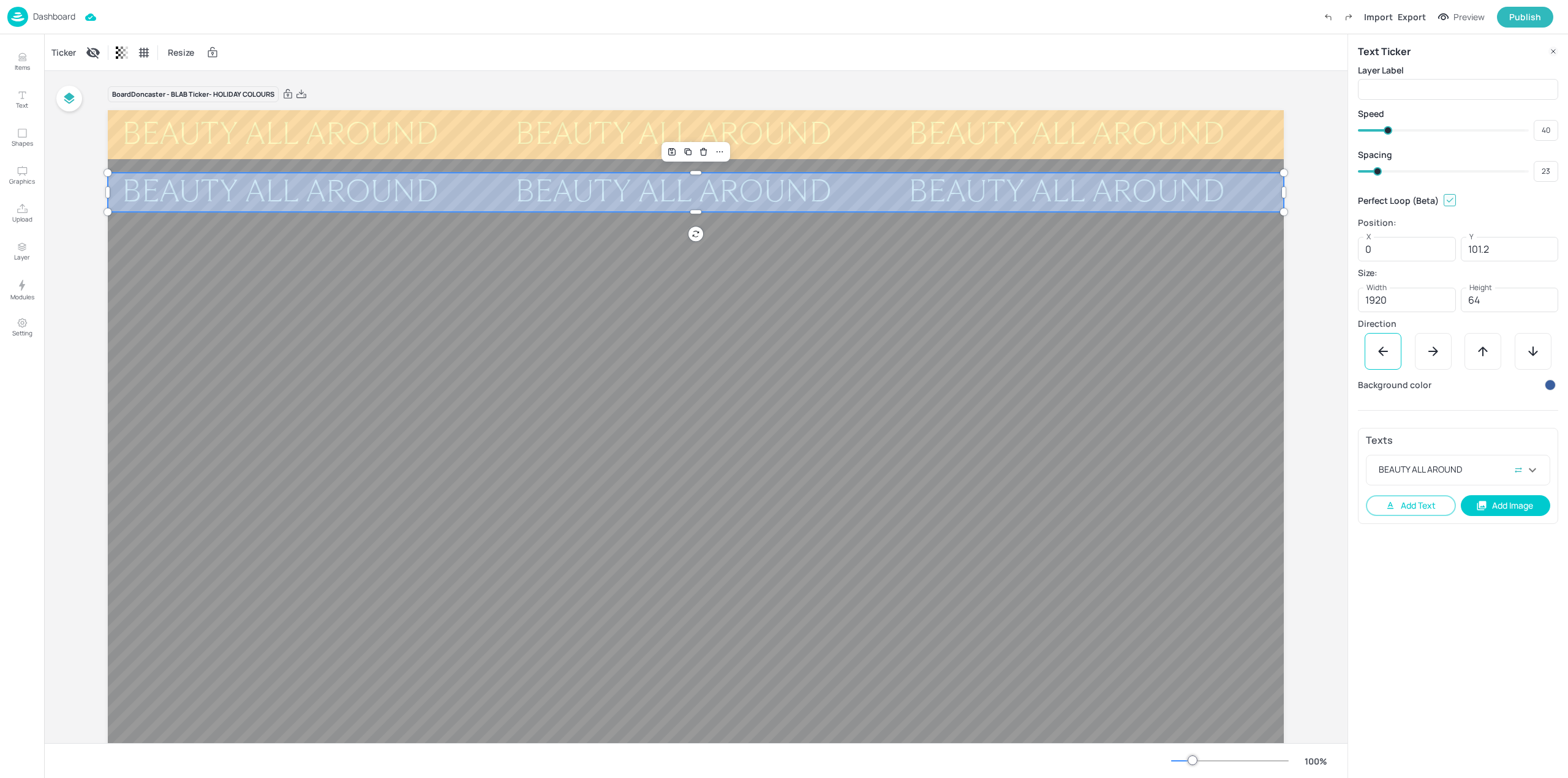
type input "102.2"
